Goal: Task Accomplishment & Management: Use online tool/utility

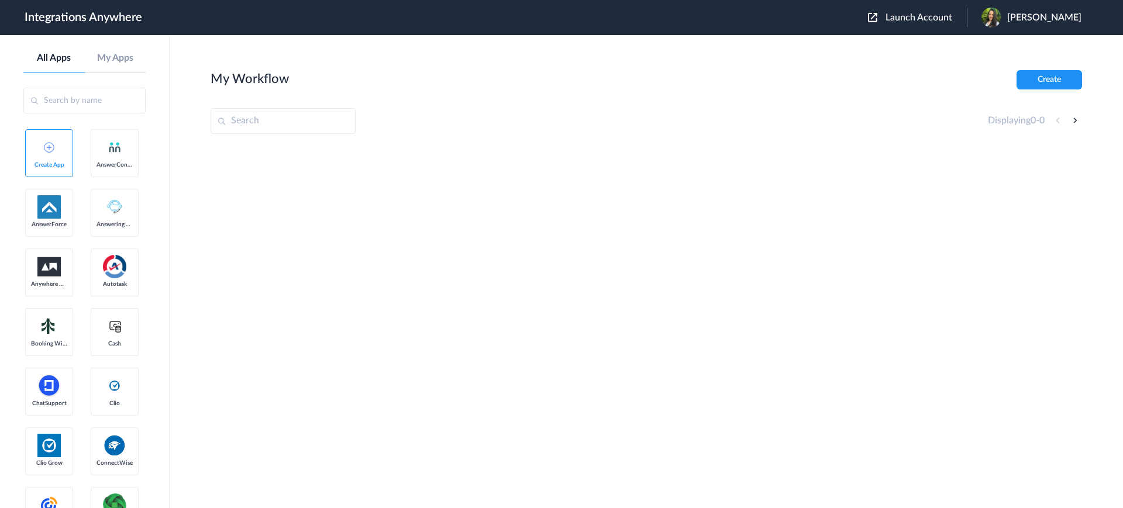
click at [915, 20] on span "Launch Account" at bounding box center [918, 17] width 67 height 9
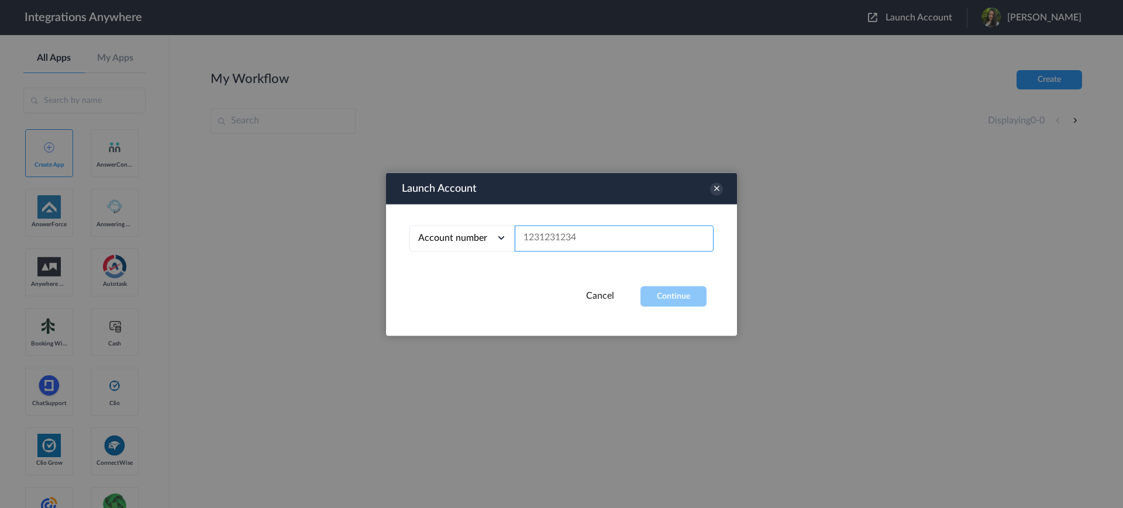
click at [570, 230] on input "text" at bounding box center [614, 238] width 199 height 26
paste input "2525139389"
type input "2525139389"
click at [658, 292] on button "Continue" at bounding box center [673, 296] width 66 height 20
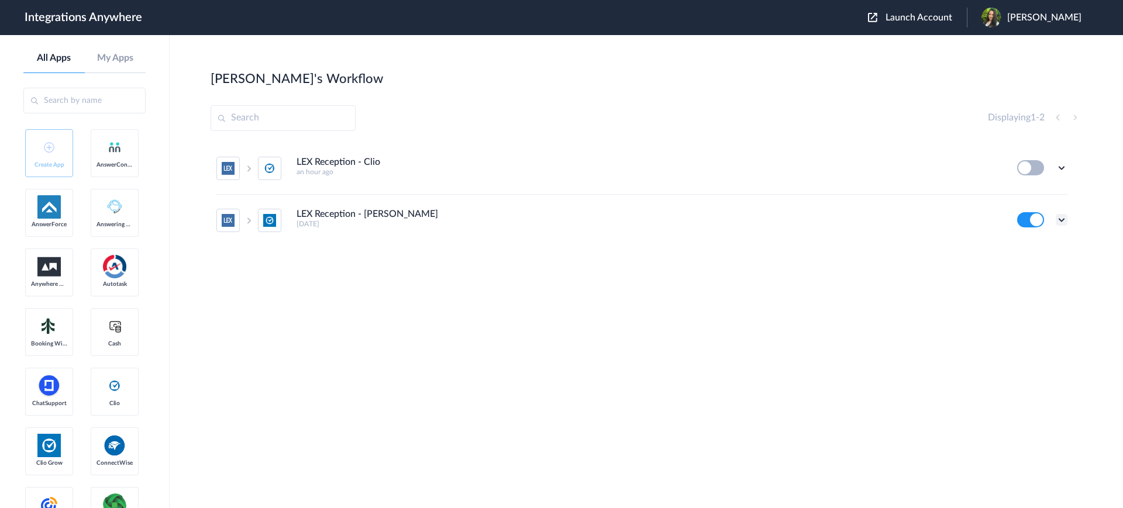
click at [1058, 215] on icon at bounding box center [1061, 220] width 12 height 12
click at [1040, 265] on link "Task history" at bounding box center [1028, 268] width 56 height 8
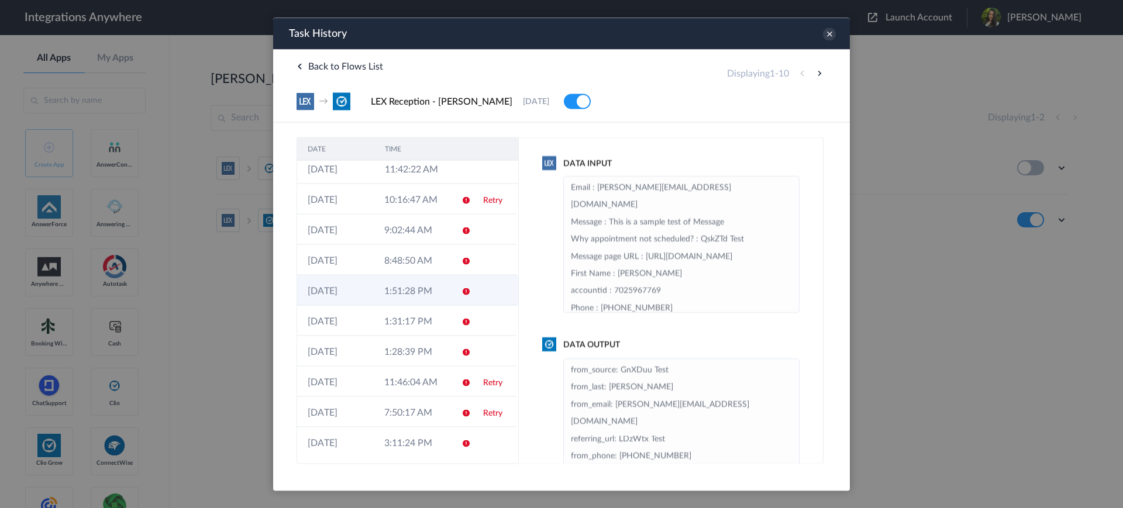
scroll to position [9, 0]
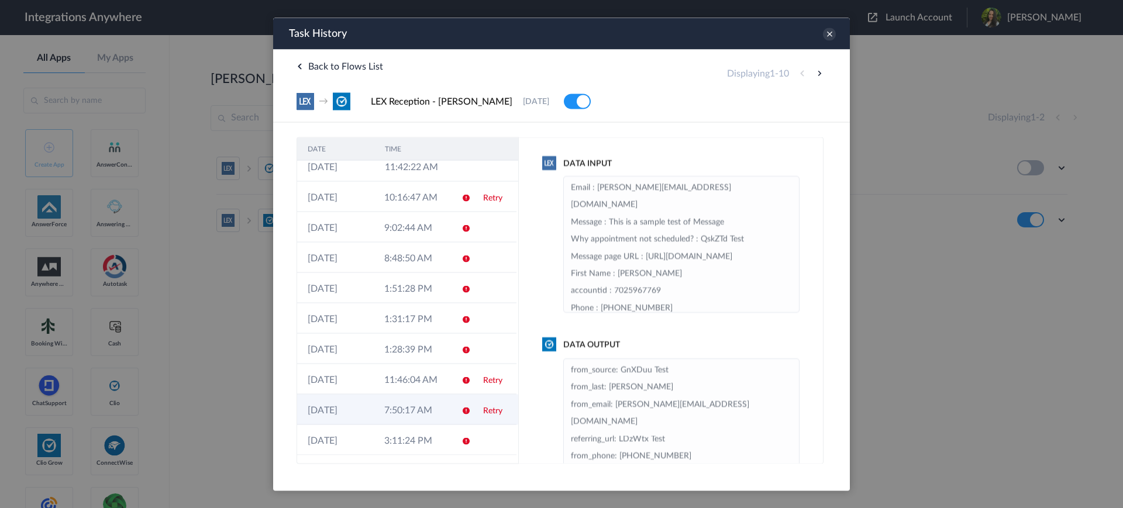
click at [461, 410] on icon at bounding box center [465, 410] width 9 height 9
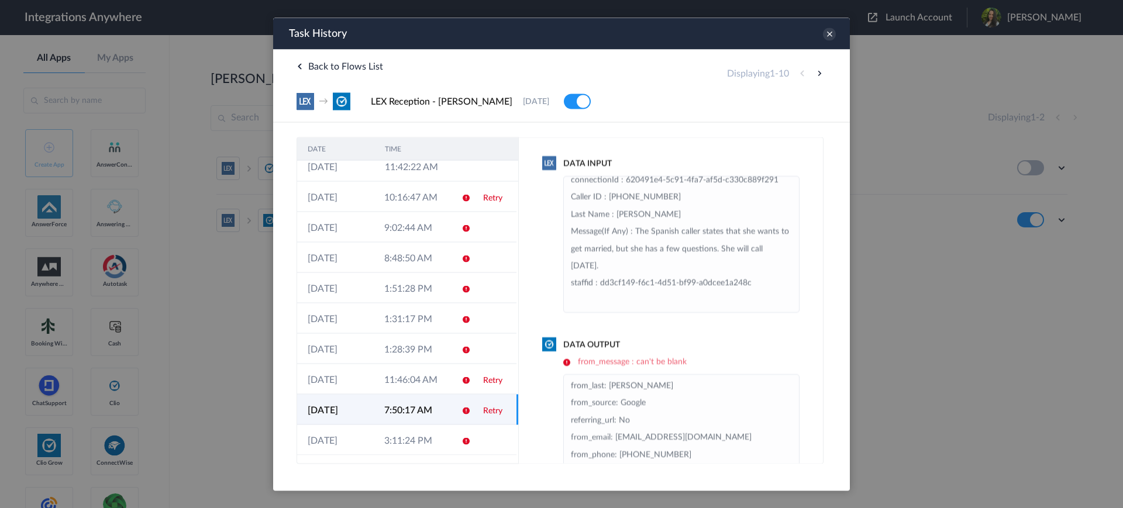
scroll to position [328, 0]
click at [567, 358] on h6 "from_message : can't be blank" at bounding box center [681, 362] width 236 height 10
click at [483, 412] on link "Retry" at bounding box center [492, 410] width 19 height 8
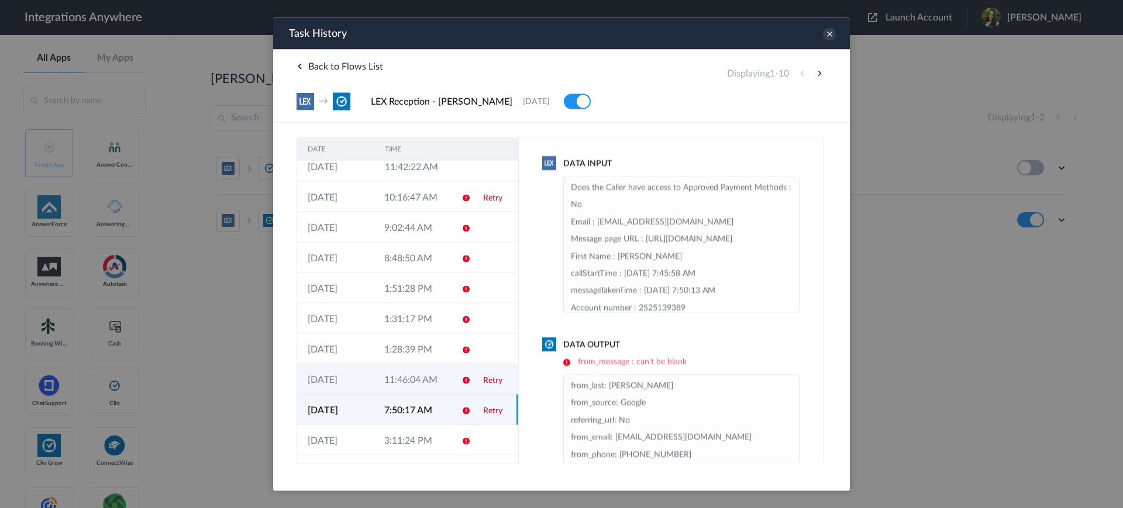
click at [472, 378] on td "Retry" at bounding box center [494, 379] width 44 height 30
click at [393, 387] on td "11:46:04 AM" at bounding box center [412, 379] width 77 height 30
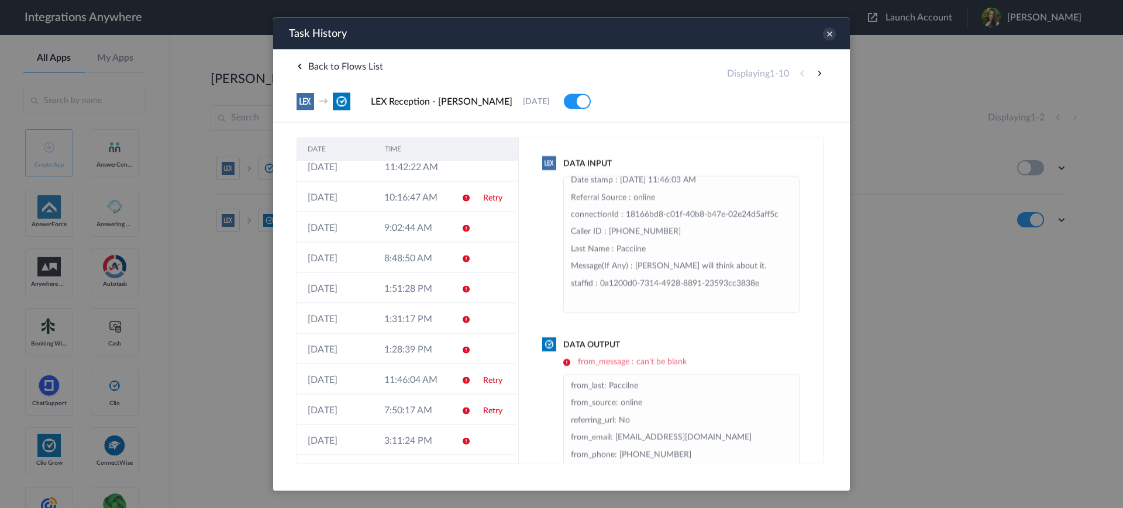
scroll to position [292, 0]
click at [483, 382] on link "Retry" at bounding box center [492, 380] width 19 height 8
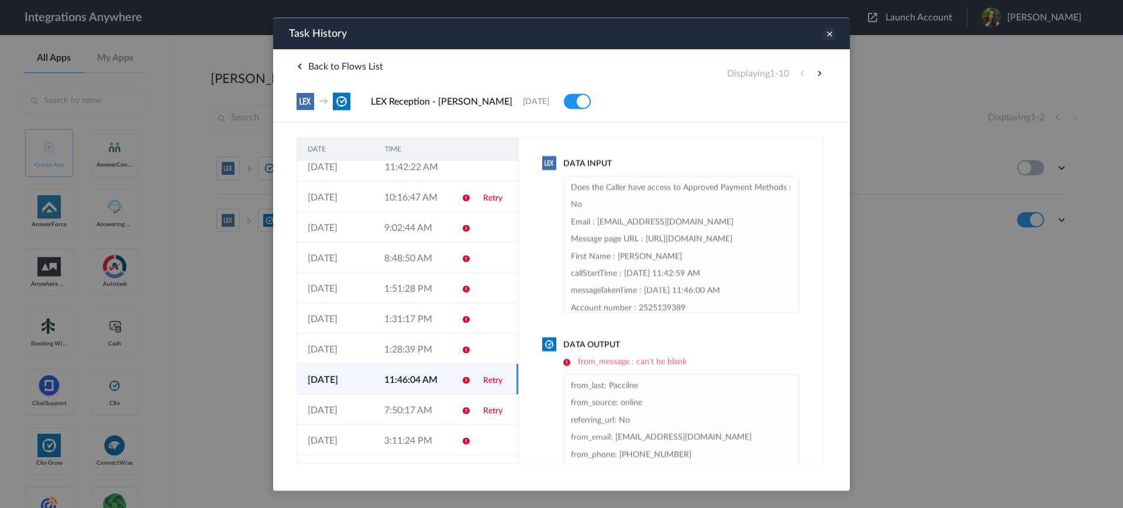
click at [830, 37] on icon at bounding box center [829, 33] width 13 height 13
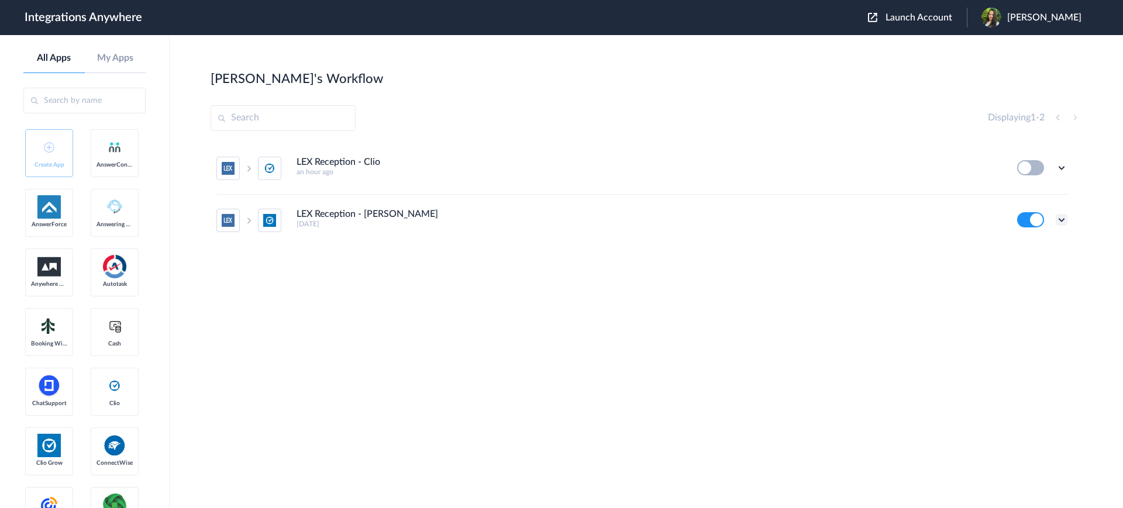
click at [1061, 217] on icon at bounding box center [1061, 220] width 12 height 12
click at [1029, 253] on li "Edit" at bounding box center [1029, 247] width 76 height 22
click at [1058, 217] on icon at bounding box center [1061, 220] width 12 height 12
drag, startPoint x: 1038, startPoint y: 272, endPoint x: 1031, endPoint y: 271, distance: 6.5
click at [1037, 271] on link "Task history" at bounding box center [1028, 268] width 56 height 8
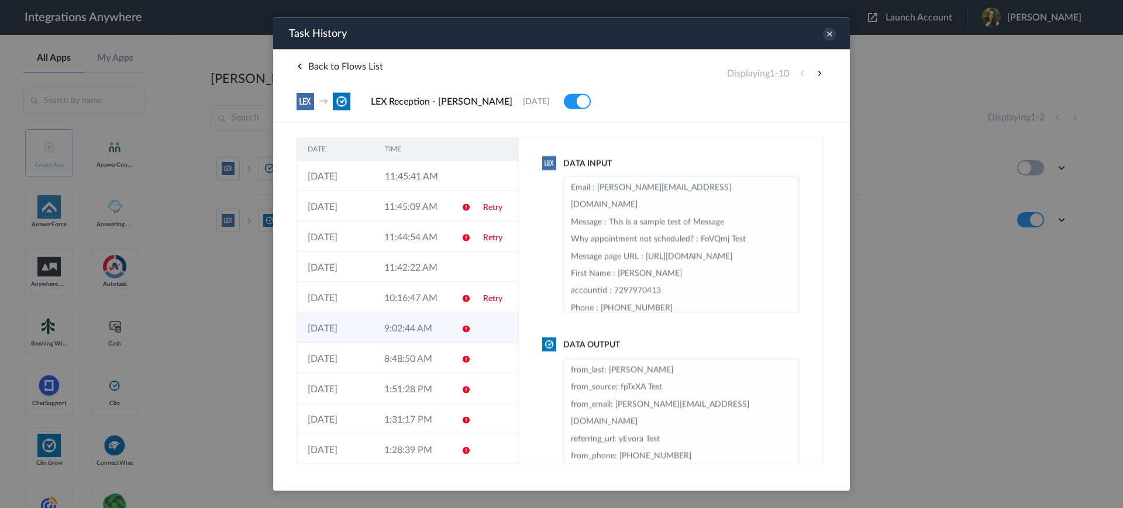
scroll to position [9, 0]
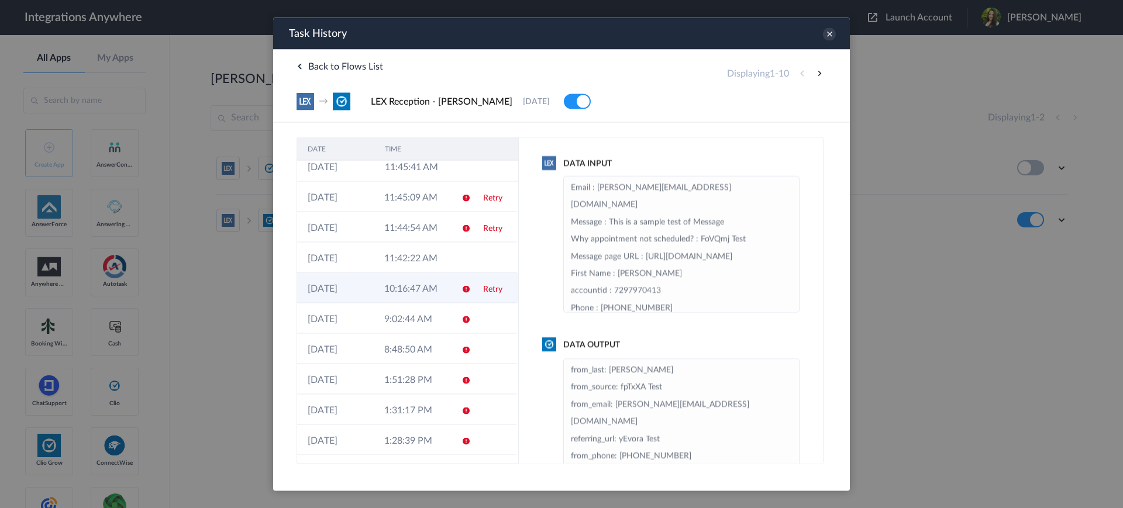
click at [461, 288] on icon at bounding box center [465, 288] width 9 height 9
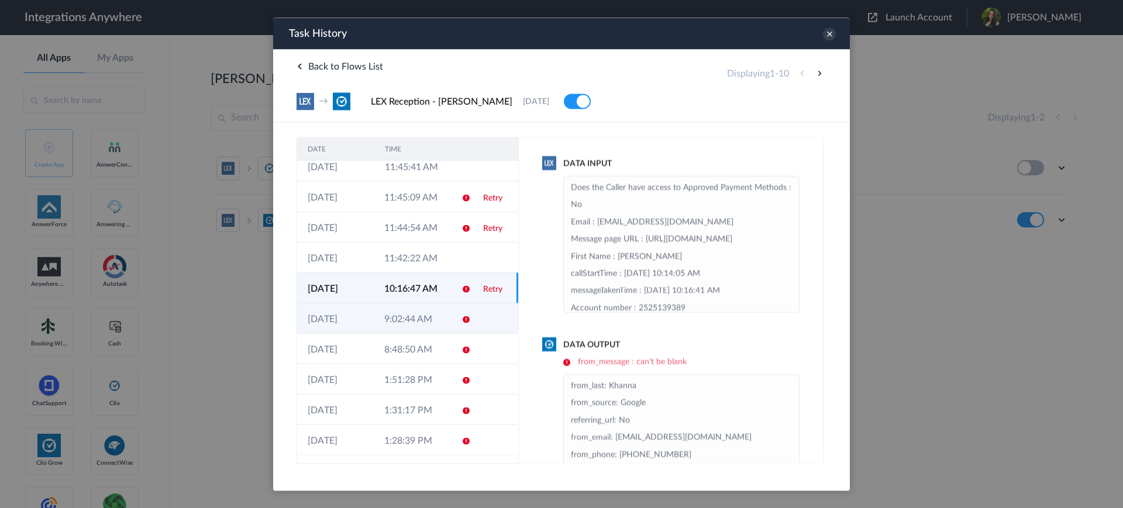
click at [461, 318] on icon at bounding box center [465, 319] width 9 height 9
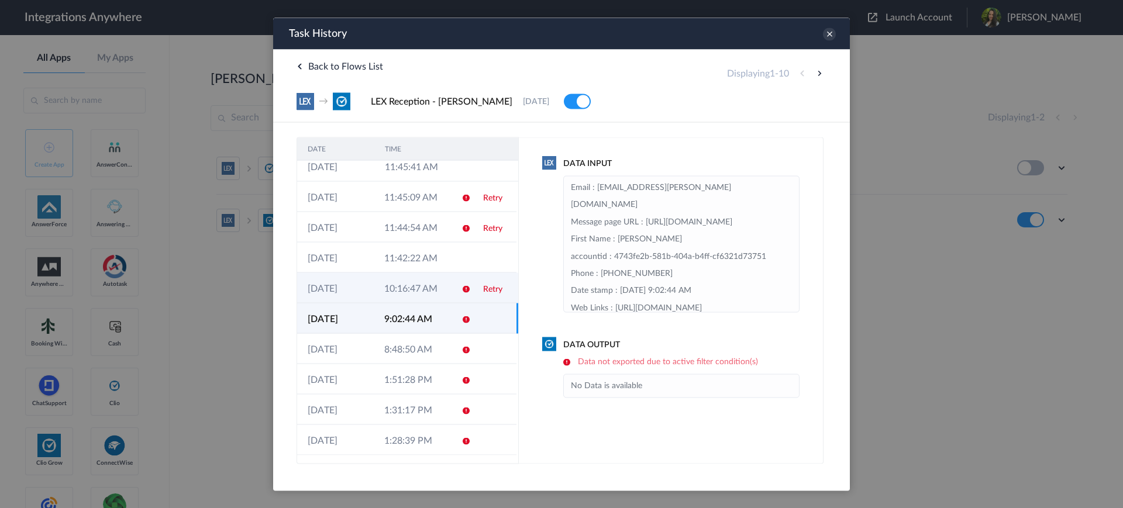
click at [461, 285] on icon at bounding box center [465, 288] width 9 height 9
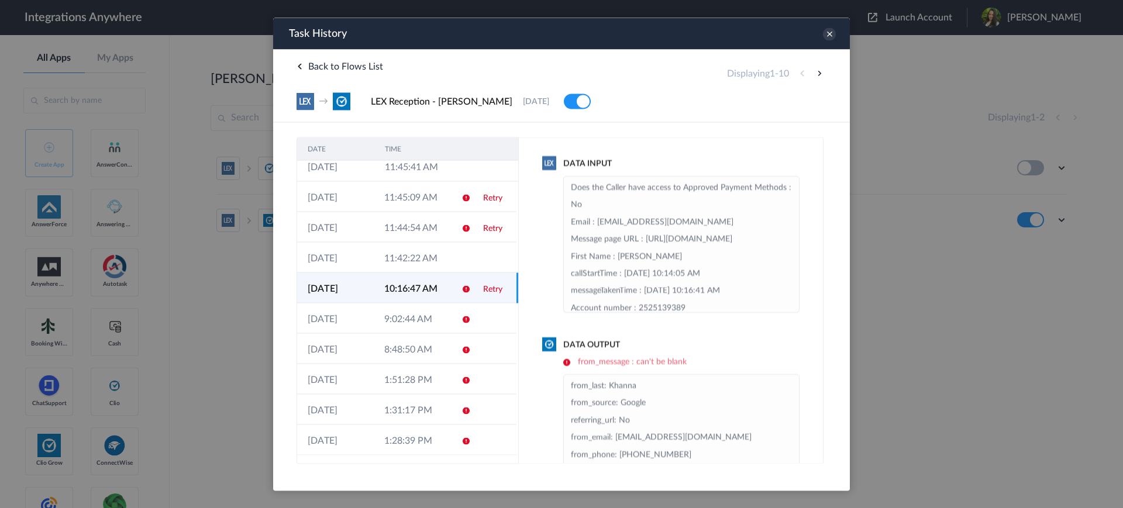
drag, startPoint x: 479, startPoint y: 288, endPoint x: 752, endPoint y: 306, distance: 273.6
click at [483, 288] on link "Retry" at bounding box center [492, 289] width 19 height 8
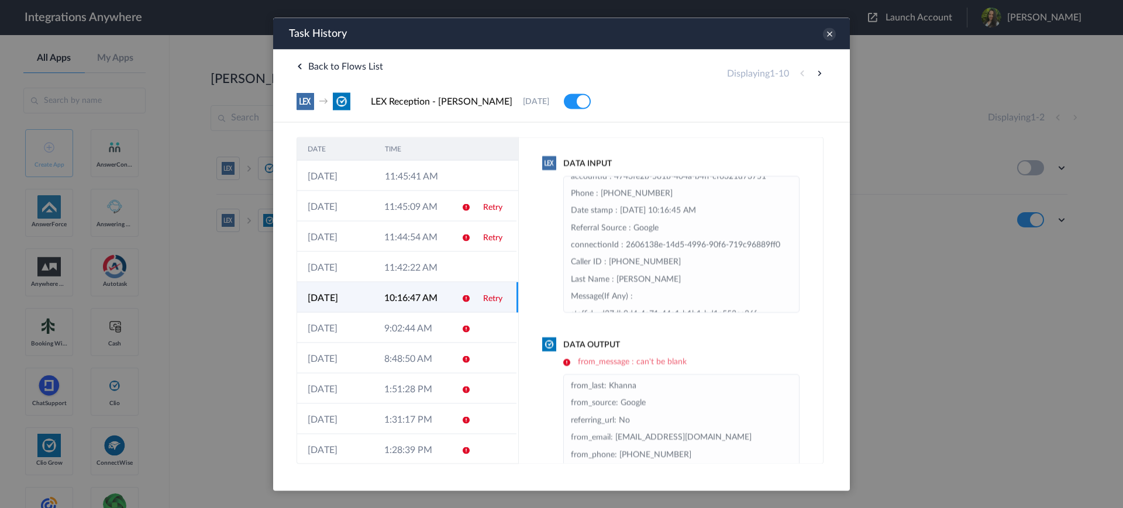
scroll to position [169, 0]
click at [484, 232] on td "Retry" at bounding box center [494, 236] width 44 height 30
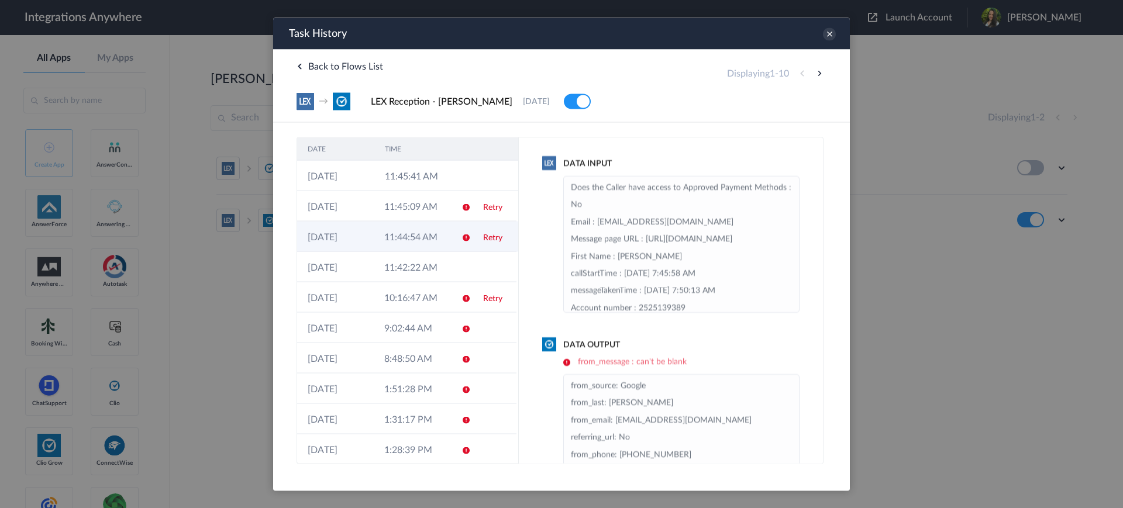
click at [485, 233] on link "Retry" at bounding box center [492, 237] width 19 height 8
click at [485, 207] on link "Retry" at bounding box center [492, 207] width 19 height 8
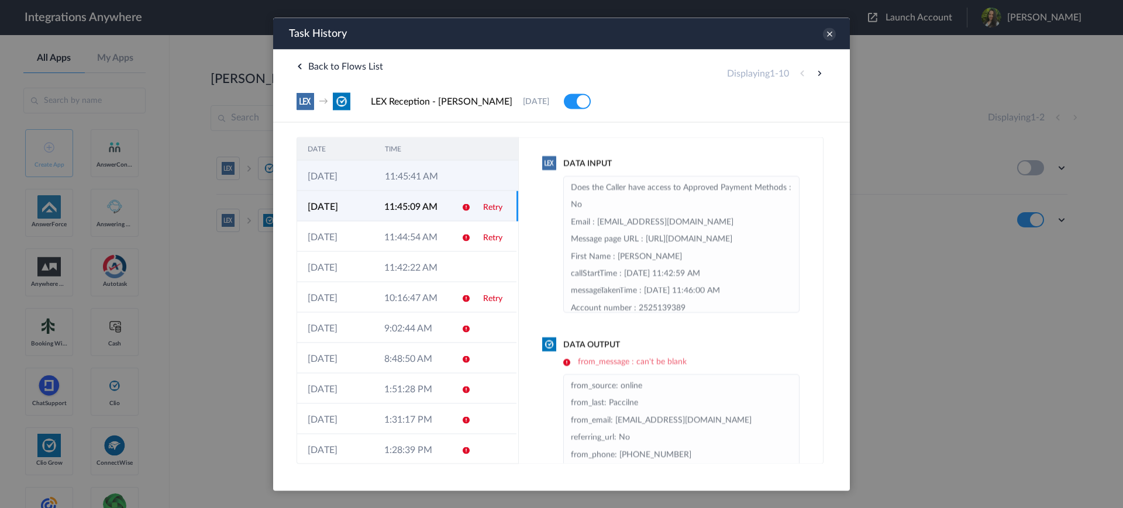
click at [410, 181] on td "11:45:41 AM" at bounding box center [412, 175] width 77 height 30
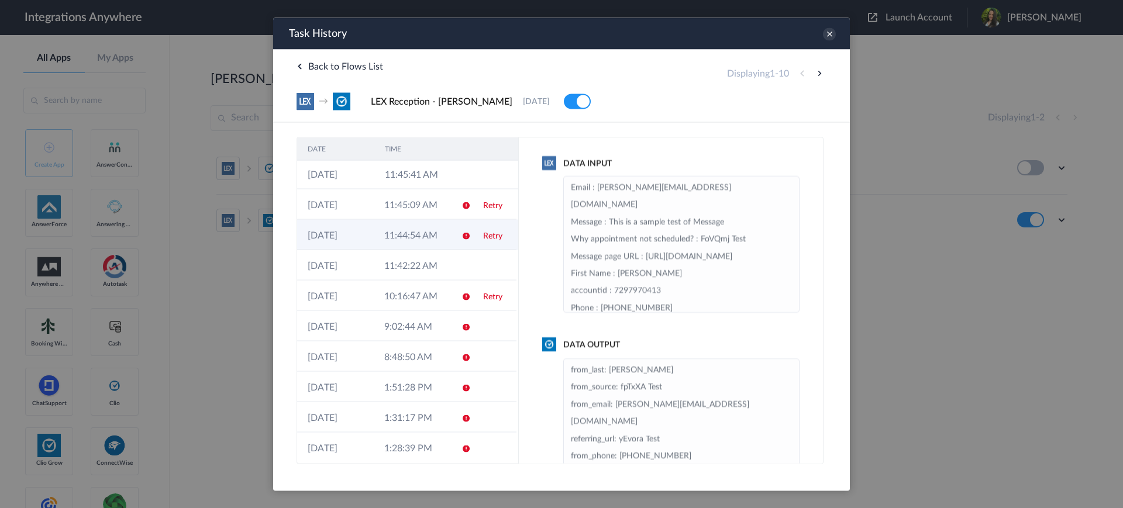
scroll to position [0, 0]
click at [830, 32] on icon at bounding box center [829, 33] width 13 height 13
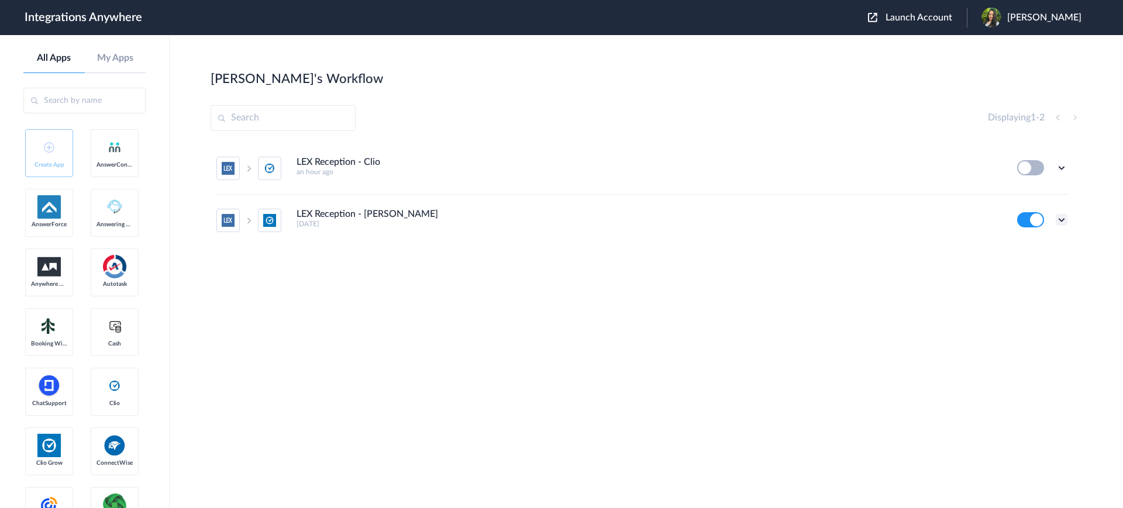
click at [1060, 216] on icon at bounding box center [1061, 220] width 12 height 12
click at [1025, 266] on link "Task history" at bounding box center [1028, 268] width 56 height 8
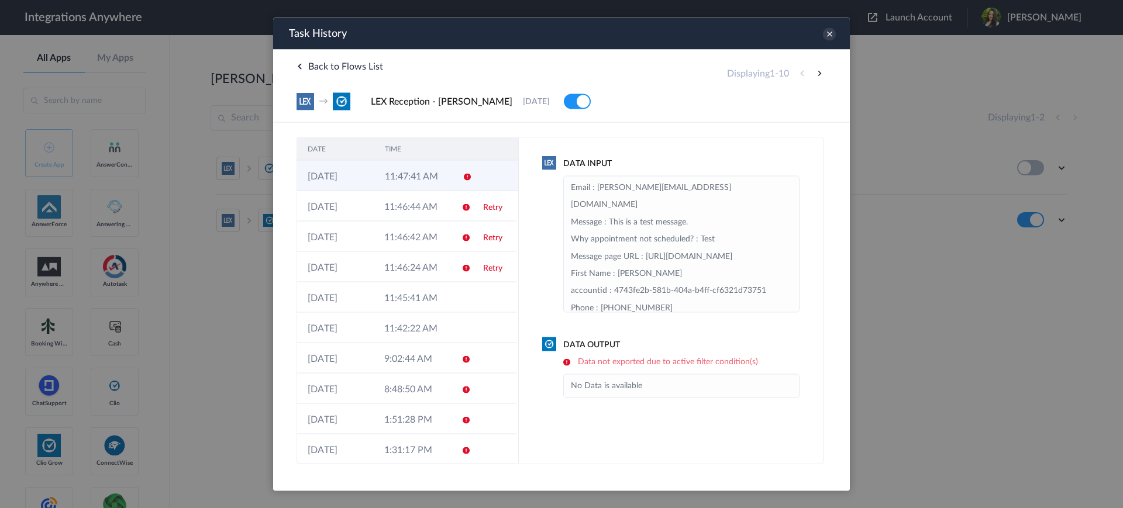
click at [416, 179] on td "11:47:41 AM" at bounding box center [412, 175] width 77 height 30
click at [462, 172] on icon at bounding box center [466, 176] width 9 height 9
click at [829, 36] on icon at bounding box center [829, 33] width 13 height 13
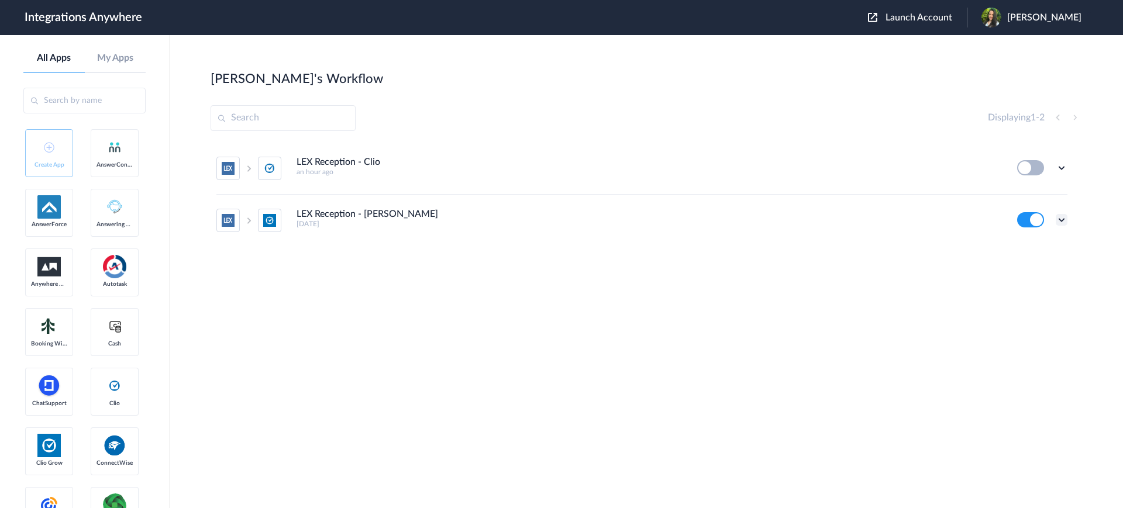
click at [1062, 220] on icon at bounding box center [1061, 220] width 12 height 12
click at [1028, 268] on link "Task history" at bounding box center [1028, 268] width 56 height 8
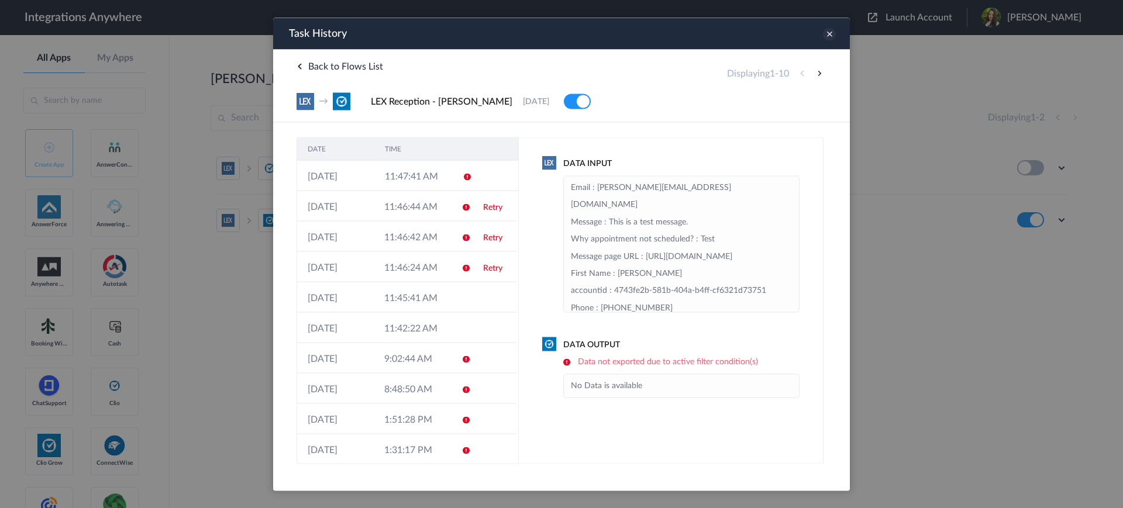
click at [823, 33] on icon at bounding box center [829, 33] width 13 height 13
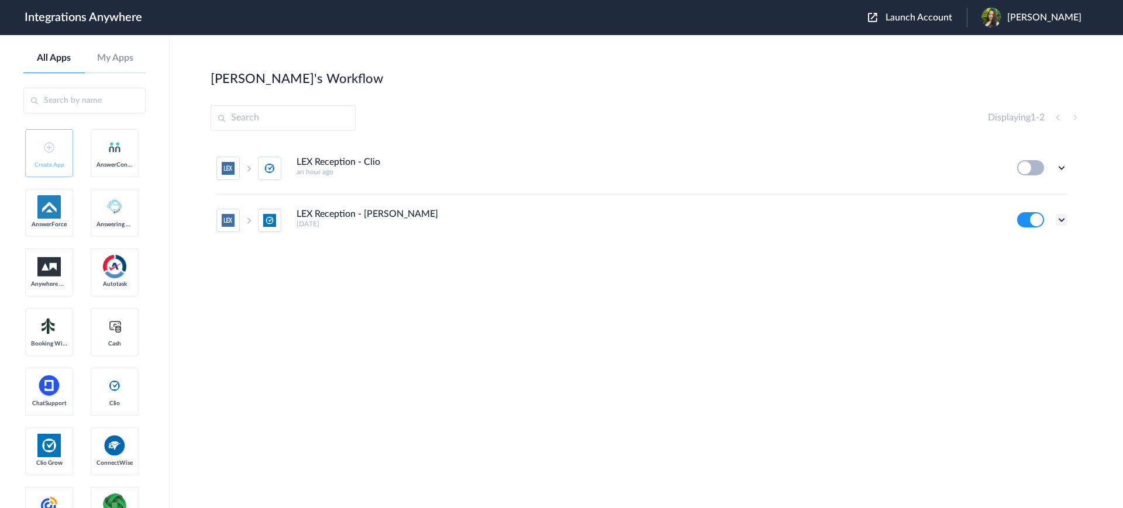
click at [1058, 219] on icon at bounding box center [1061, 220] width 12 height 12
click at [1033, 253] on li "Edit" at bounding box center [1029, 247] width 76 height 22
click at [1061, 224] on icon at bounding box center [1061, 220] width 12 height 12
click at [1023, 243] on link "Edit" at bounding box center [1014, 247] width 28 height 8
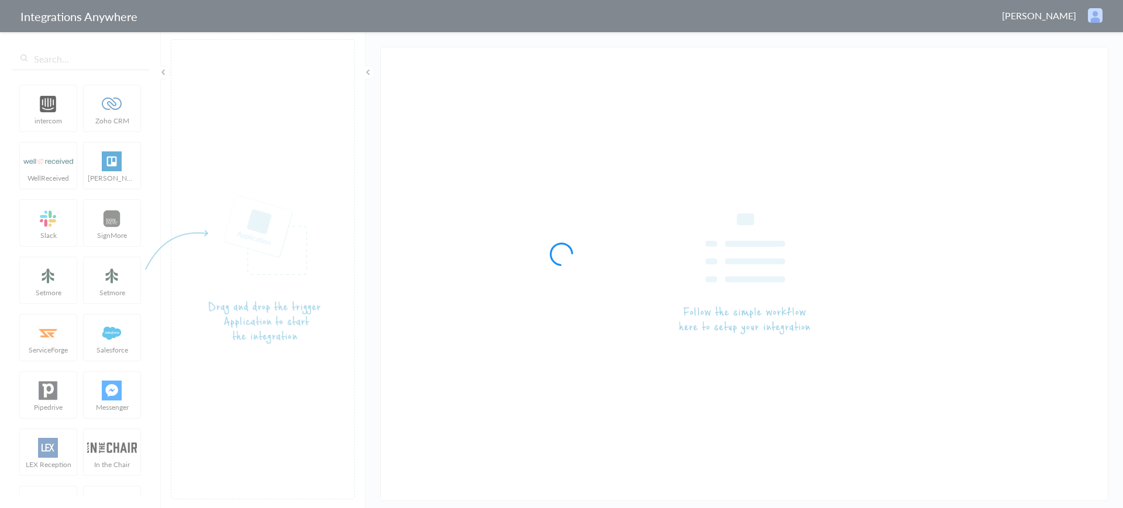
type input "LEX Reception - [PERSON_NAME]"
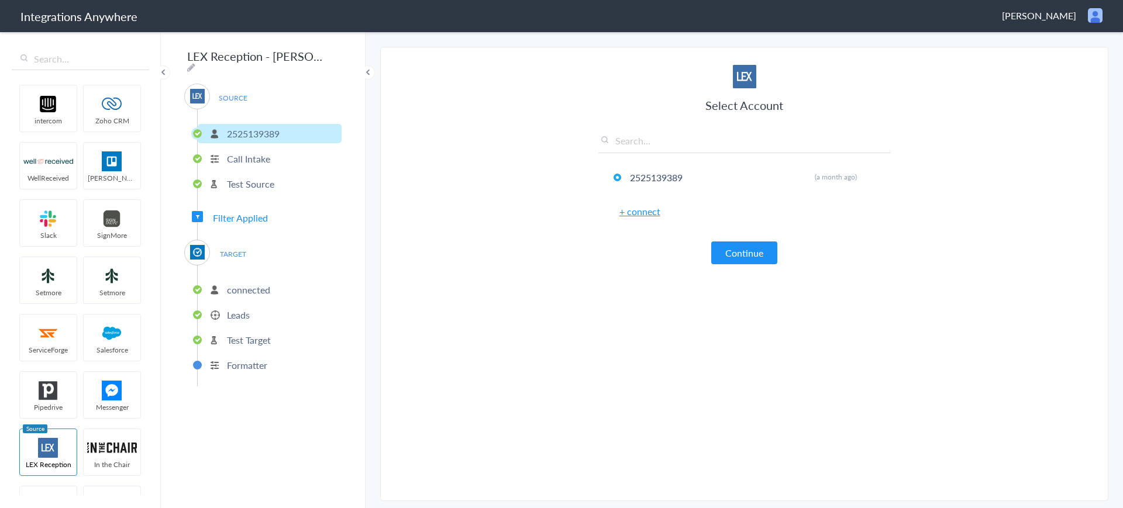
click at [232, 286] on p "connected" at bounding box center [248, 289] width 43 height 13
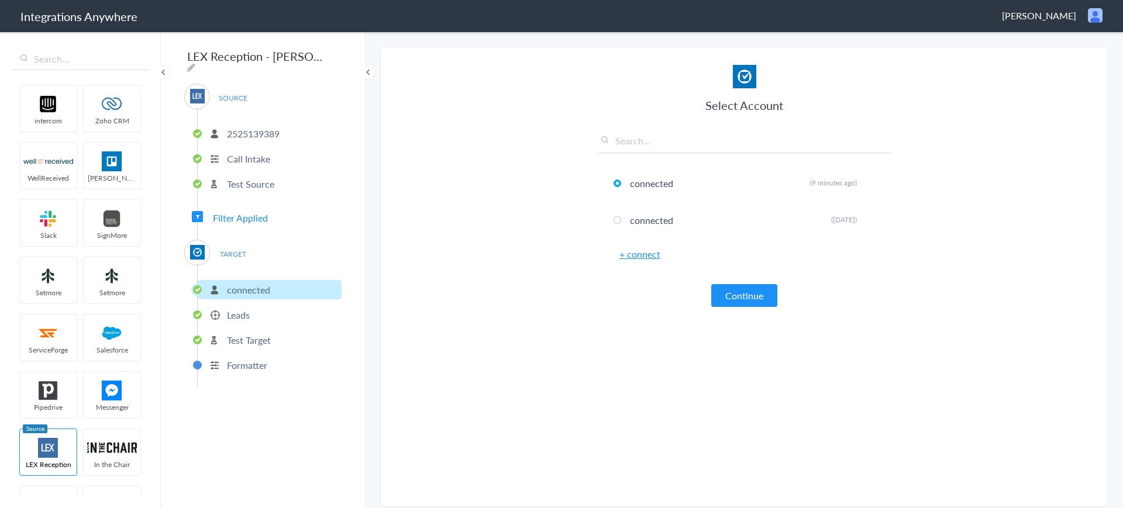
click at [229, 310] on p "Leads" at bounding box center [238, 314] width 23 height 13
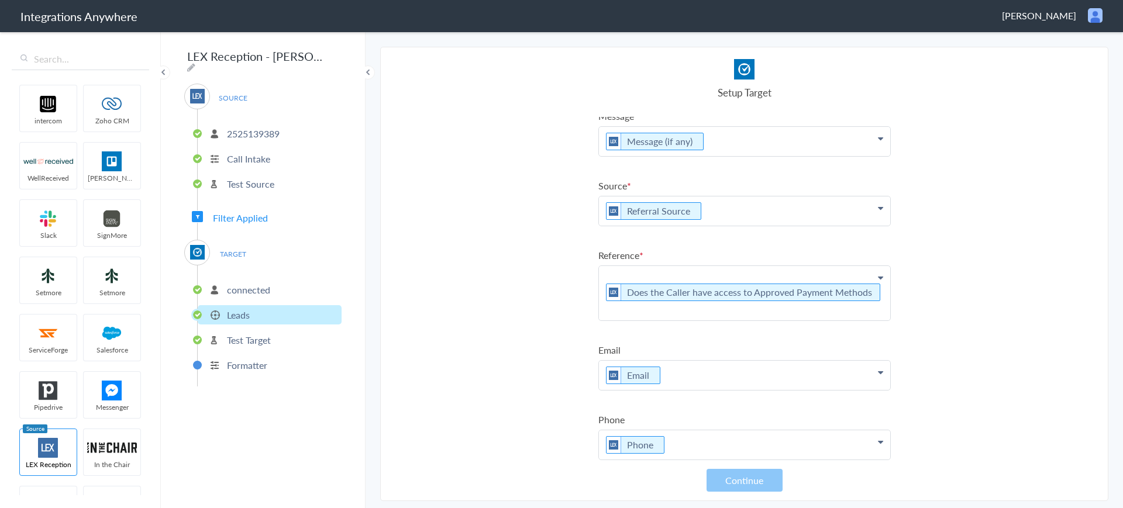
scroll to position [172, 0]
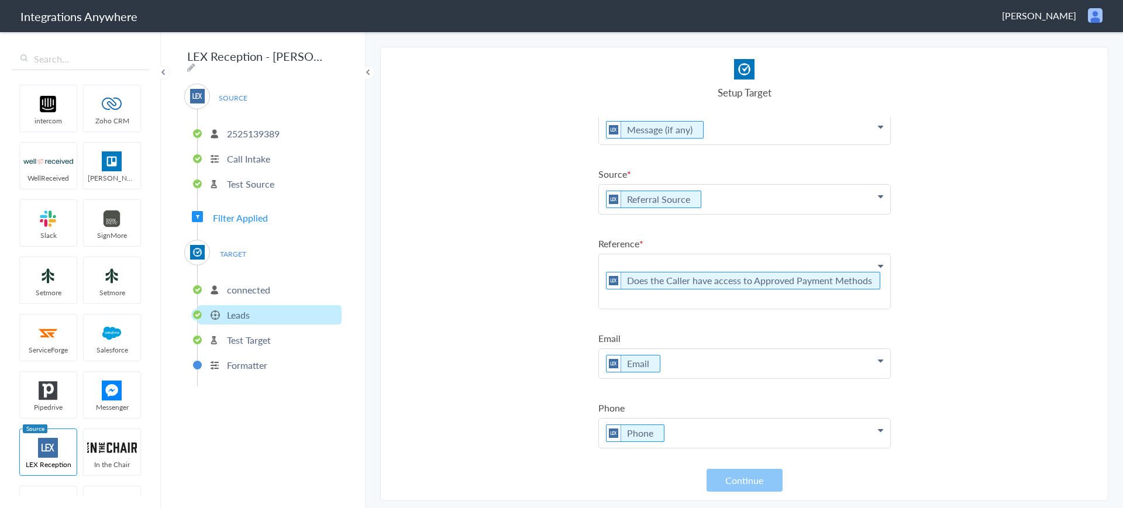
click at [731, 363] on p "Email" at bounding box center [744, 363] width 291 height 29
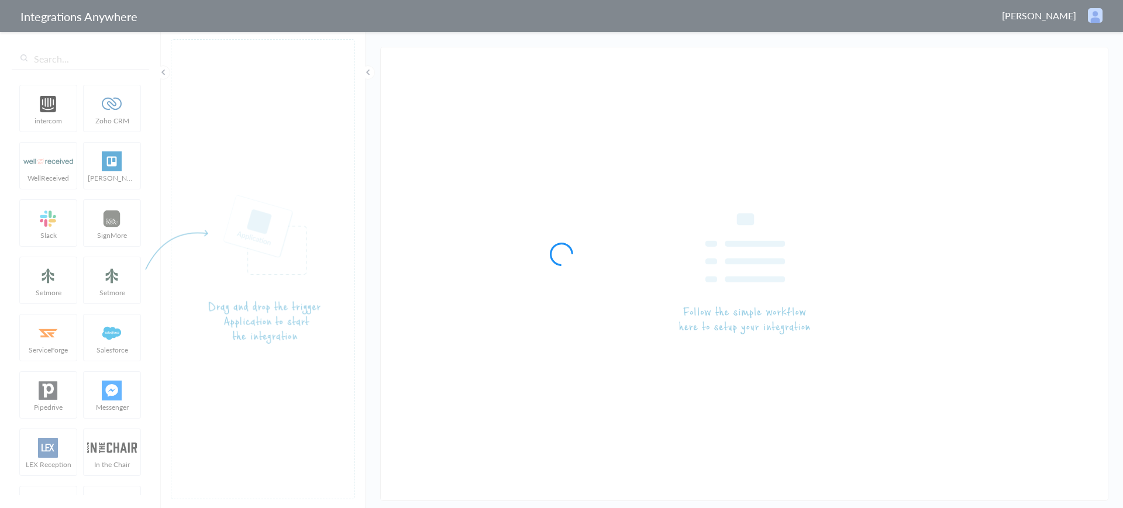
type input "LEX Reception - [PERSON_NAME]"
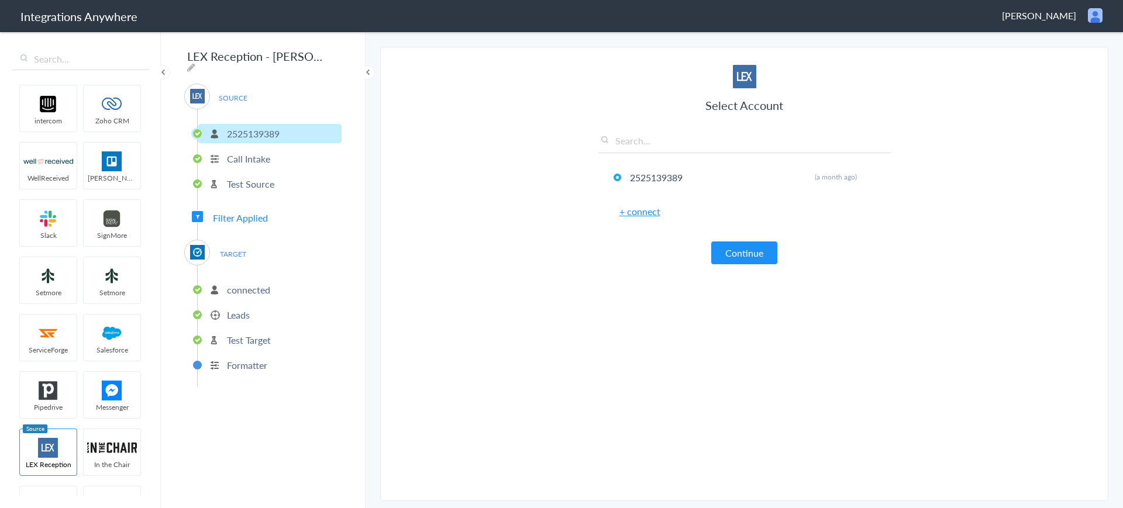
click at [240, 211] on span "Filter Applied" at bounding box center [240, 217] width 55 height 13
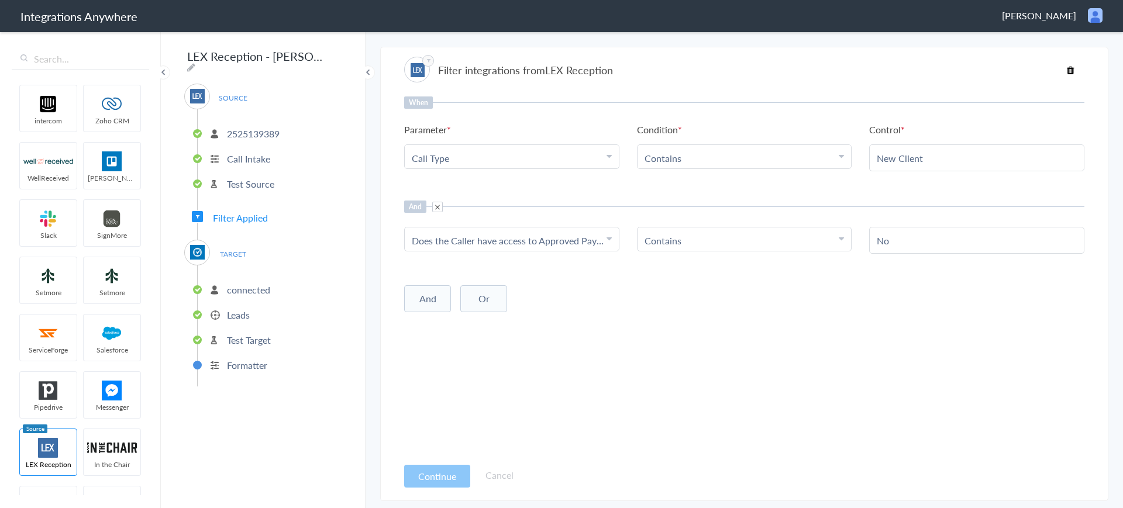
click at [596, 244] on link "Does the Caller have access to Approved Payment Methods" at bounding box center [534, 240] width 245 height 13
click at [614, 193] on div "When Parameter Choose Parameter Call Type First Name Last Name Email Phone Case…" at bounding box center [744, 276] width 680 height 360
click at [989, 157] on input "New Client" at bounding box center [976, 157] width 200 height 13
click at [610, 157] on icon at bounding box center [608, 155] width 5 height 9
click at [600, 126] on li "Parameter Choose Parameter Call Type First Name Last Name Email Phone Case Name…" at bounding box center [511, 146] width 215 height 46
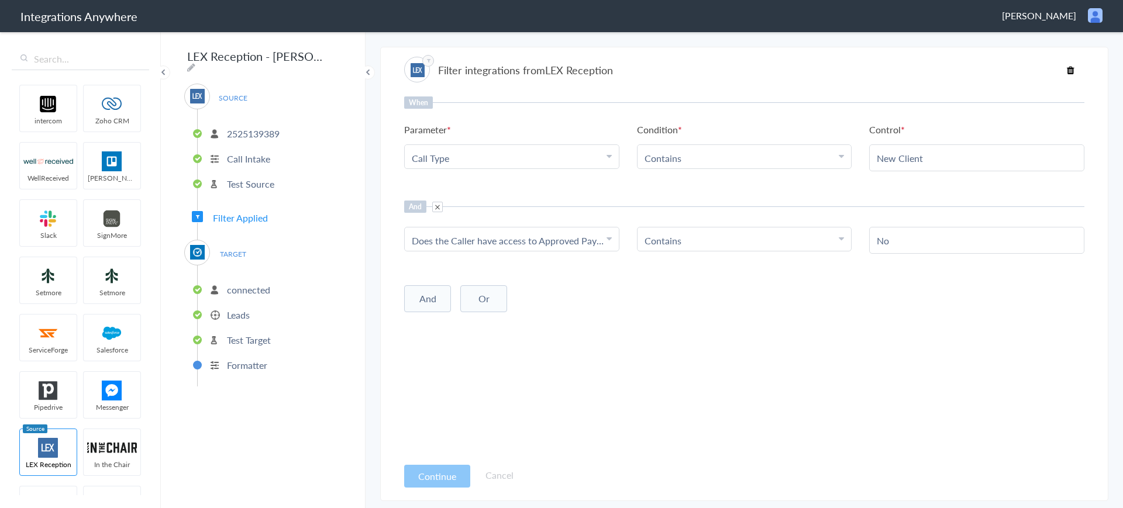
click at [607, 240] on icon at bounding box center [608, 238] width 5 height 9
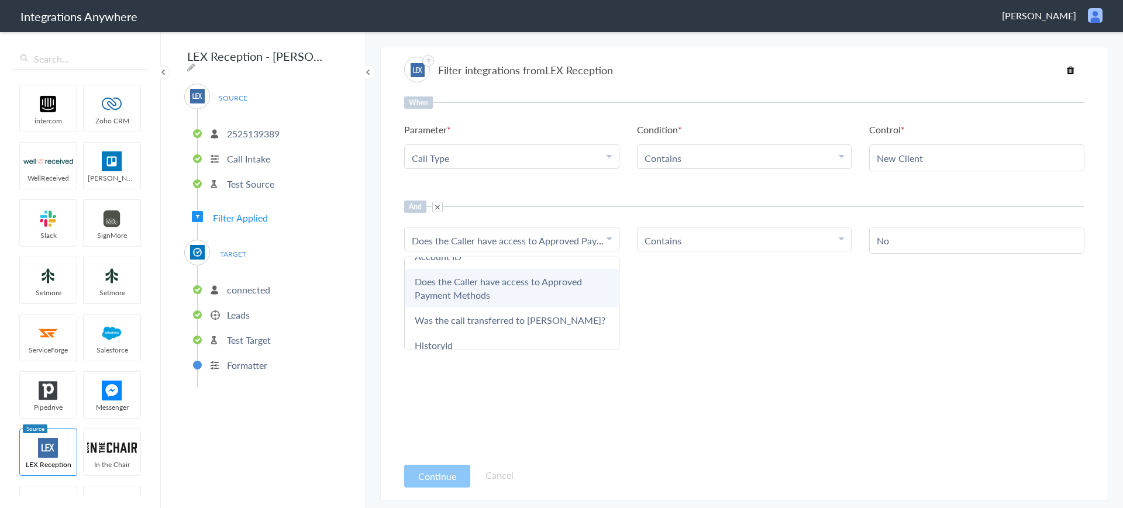
scroll to position [423, 0]
click at [1069, 72] on icon at bounding box center [1070, 69] width 8 height 9
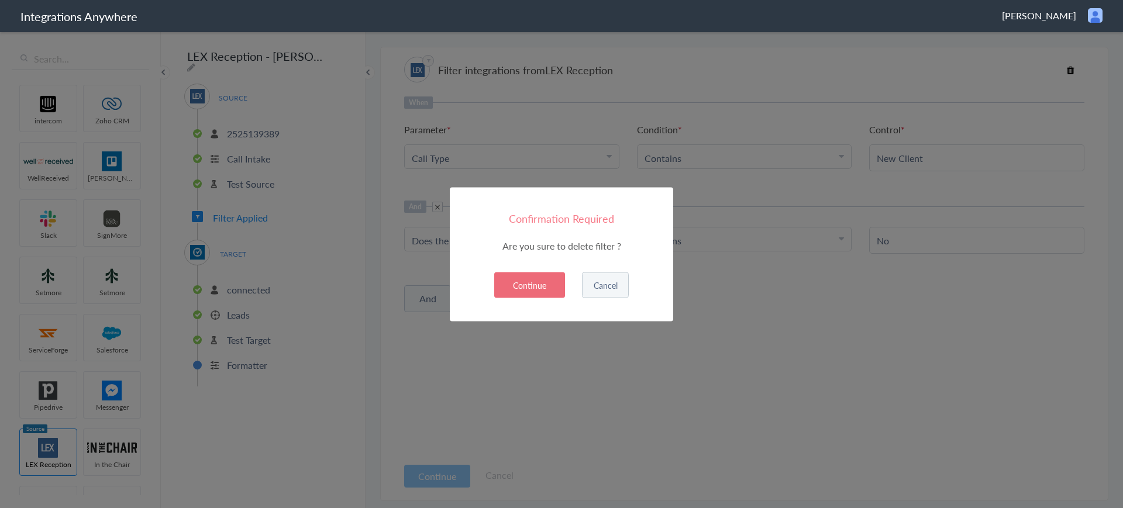
click at [613, 281] on button "Cancel" at bounding box center [605, 285] width 47 height 26
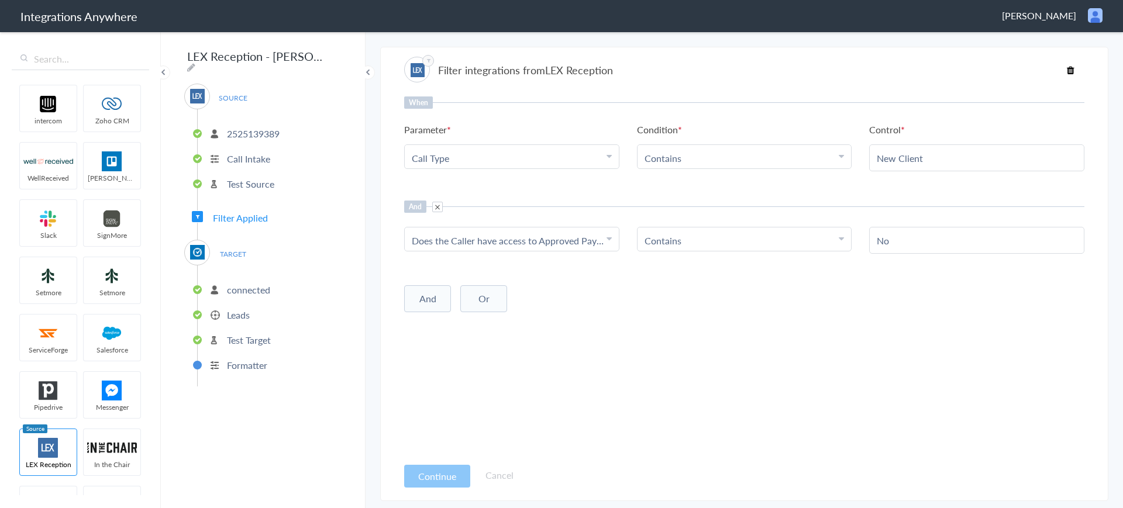
click at [848, 94] on article "Filter integrations from LEX Reception When Parameter Choose Parameter Call Typ…" at bounding box center [744, 274] width 680 height 443
click at [1071, 70] on icon at bounding box center [1070, 69] width 8 height 9
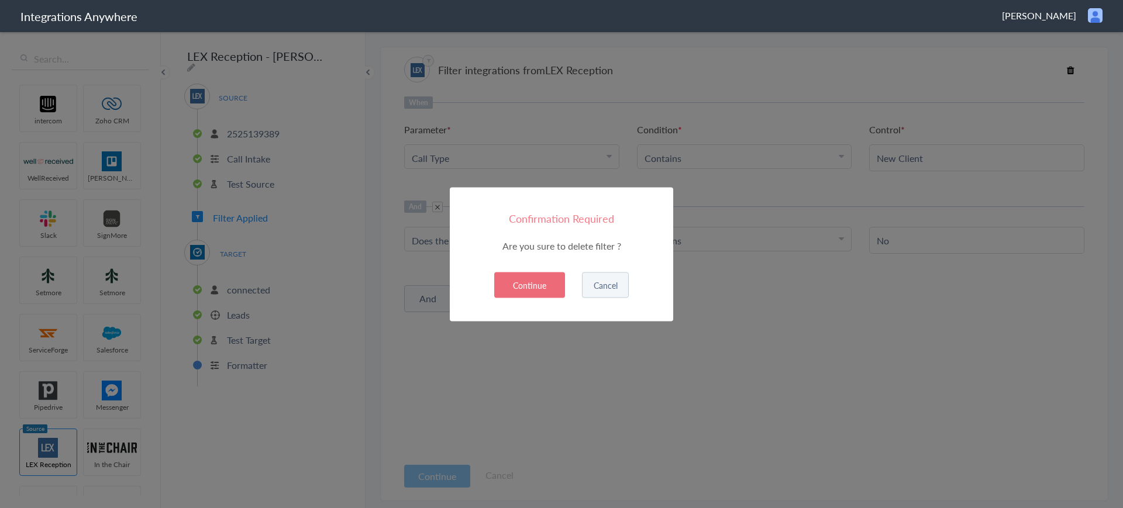
click at [623, 287] on button "Cancel" at bounding box center [605, 285] width 47 height 26
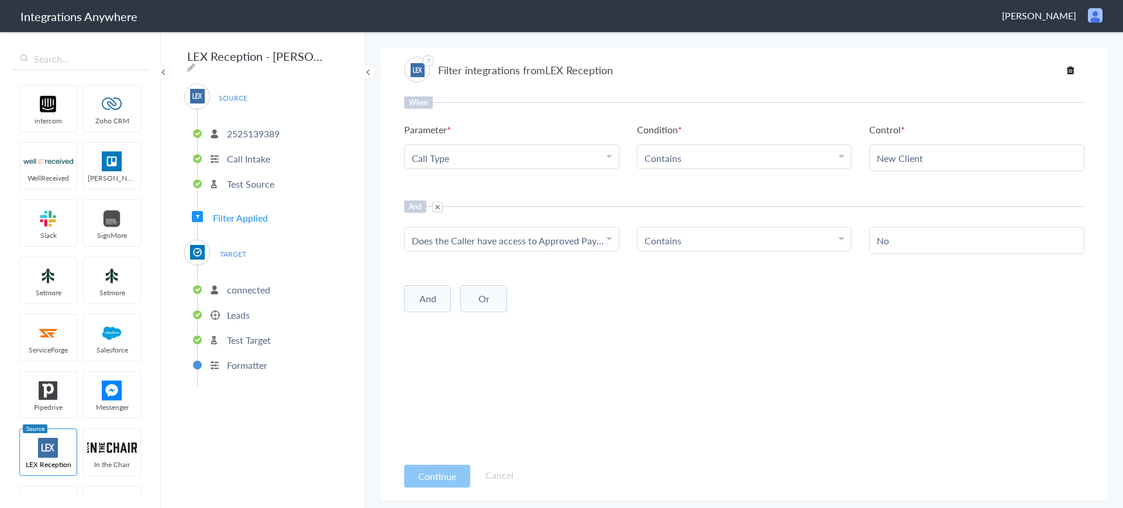
click at [609, 239] on icon at bounding box center [608, 238] width 5 height 9
click at [1070, 68] on icon at bounding box center [1070, 69] width 8 height 9
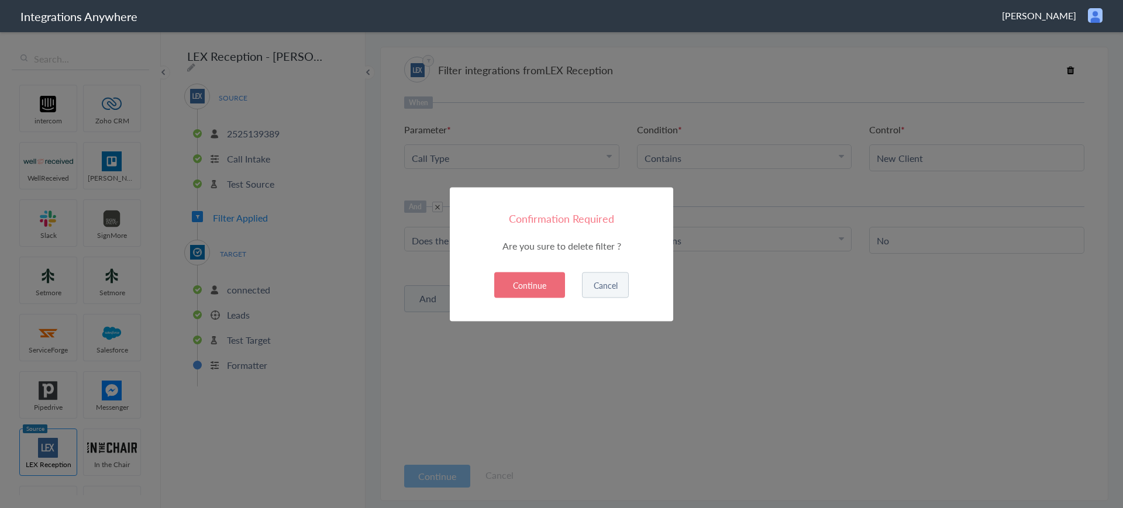
click at [540, 290] on button "Continue" at bounding box center [529, 285] width 71 height 26
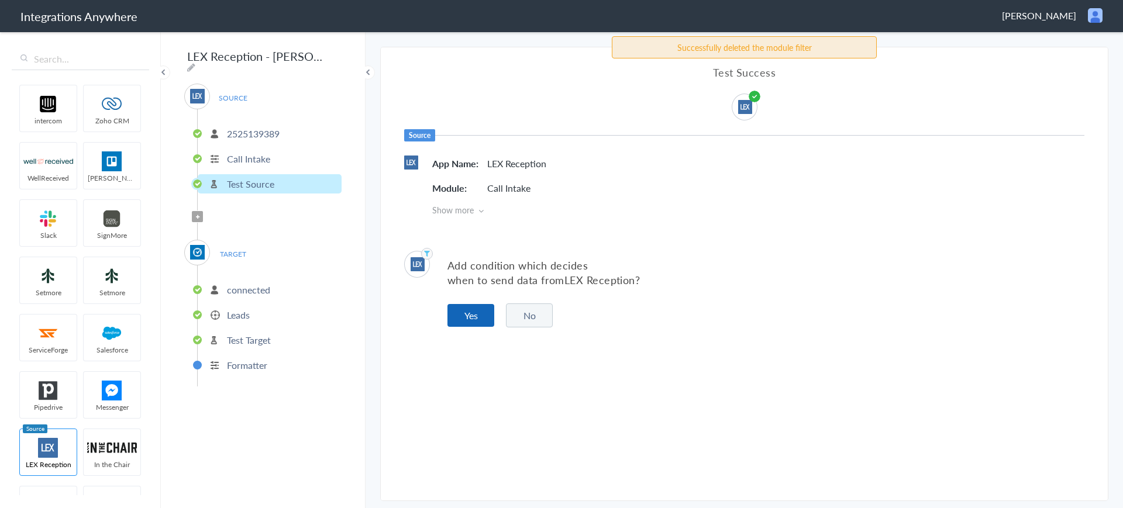
click at [464, 318] on button "Yes" at bounding box center [470, 315] width 47 height 23
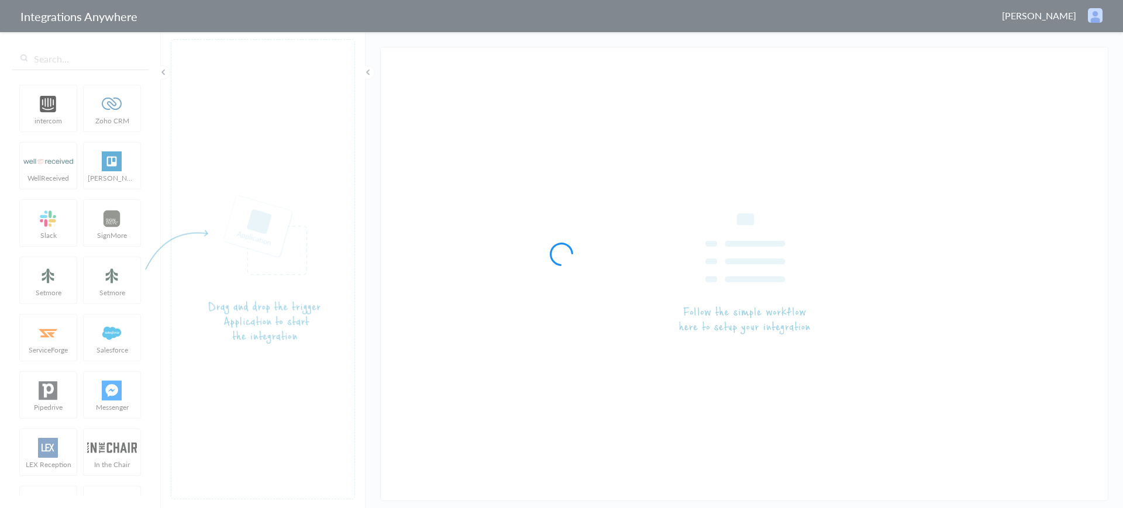
type input "LEX Reception - [PERSON_NAME]"
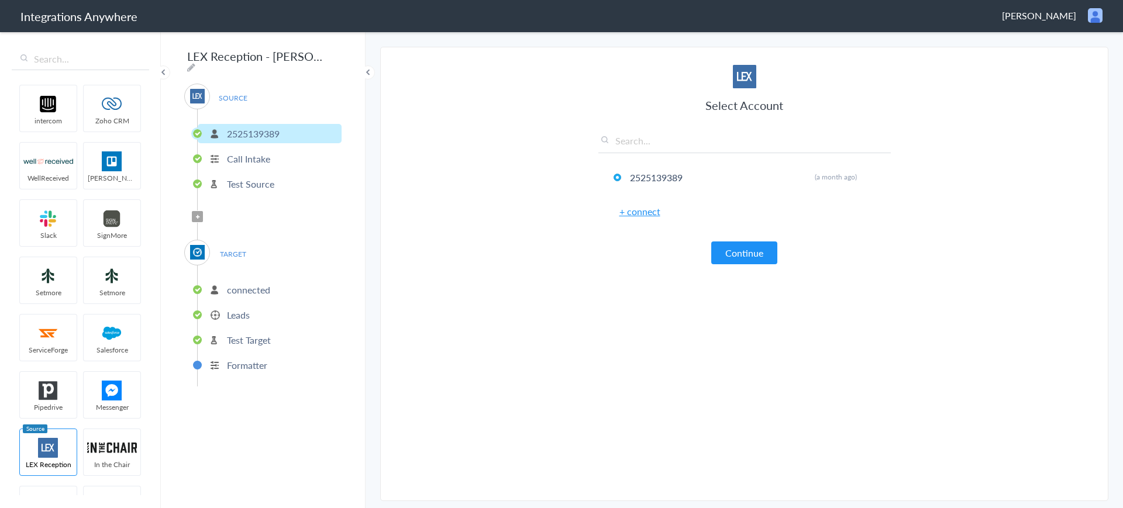
click at [233, 285] on p "connected" at bounding box center [248, 289] width 43 height 13
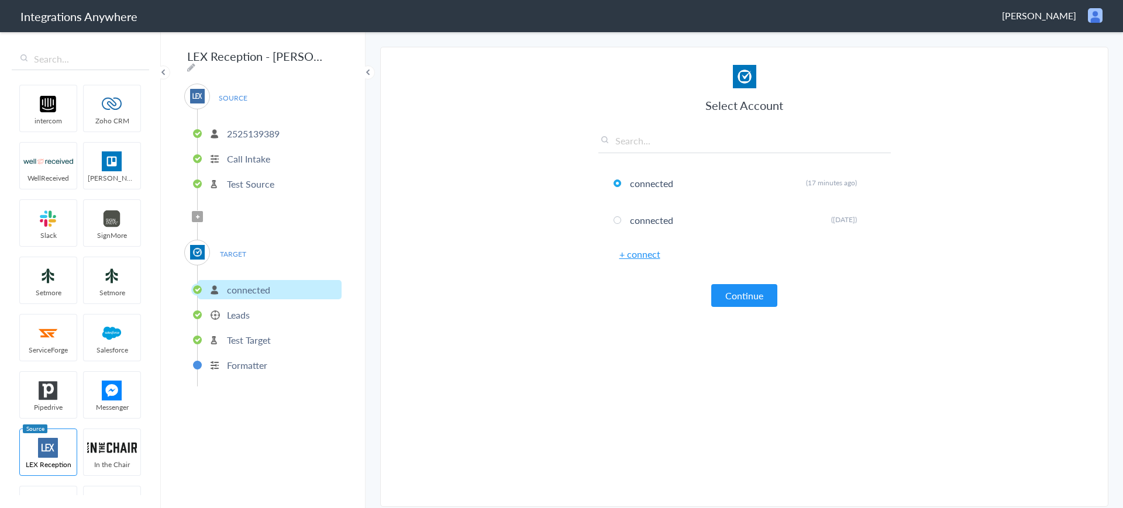
click at [238, 316] on p "Leads" at bounding box center [238, 314] width 23 height 13
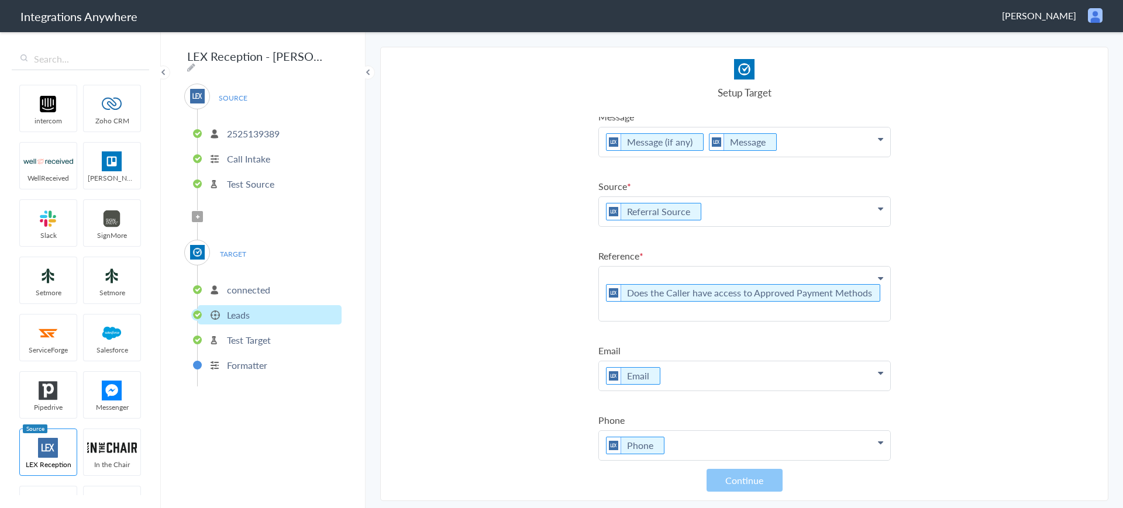
scroll to position [172, 0]
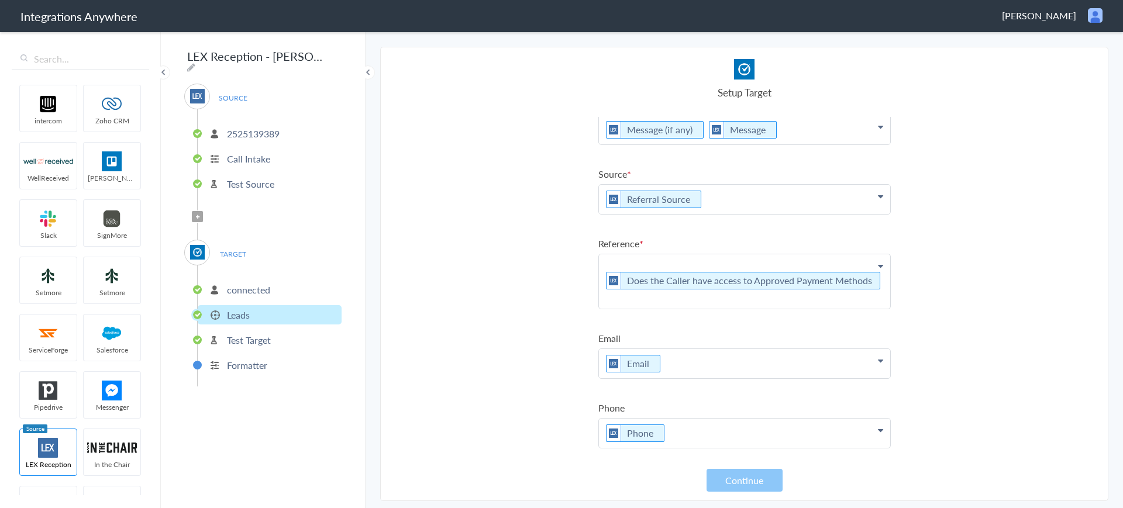
click at [1012, 254] on section "Select Account 2525139389 Rename Delete (a month ago) + connect Continue Setup …" at bounding box center [744, 274] width 728 height 454
